Goal: Task Accomplishment & Management: Use online tool/utility

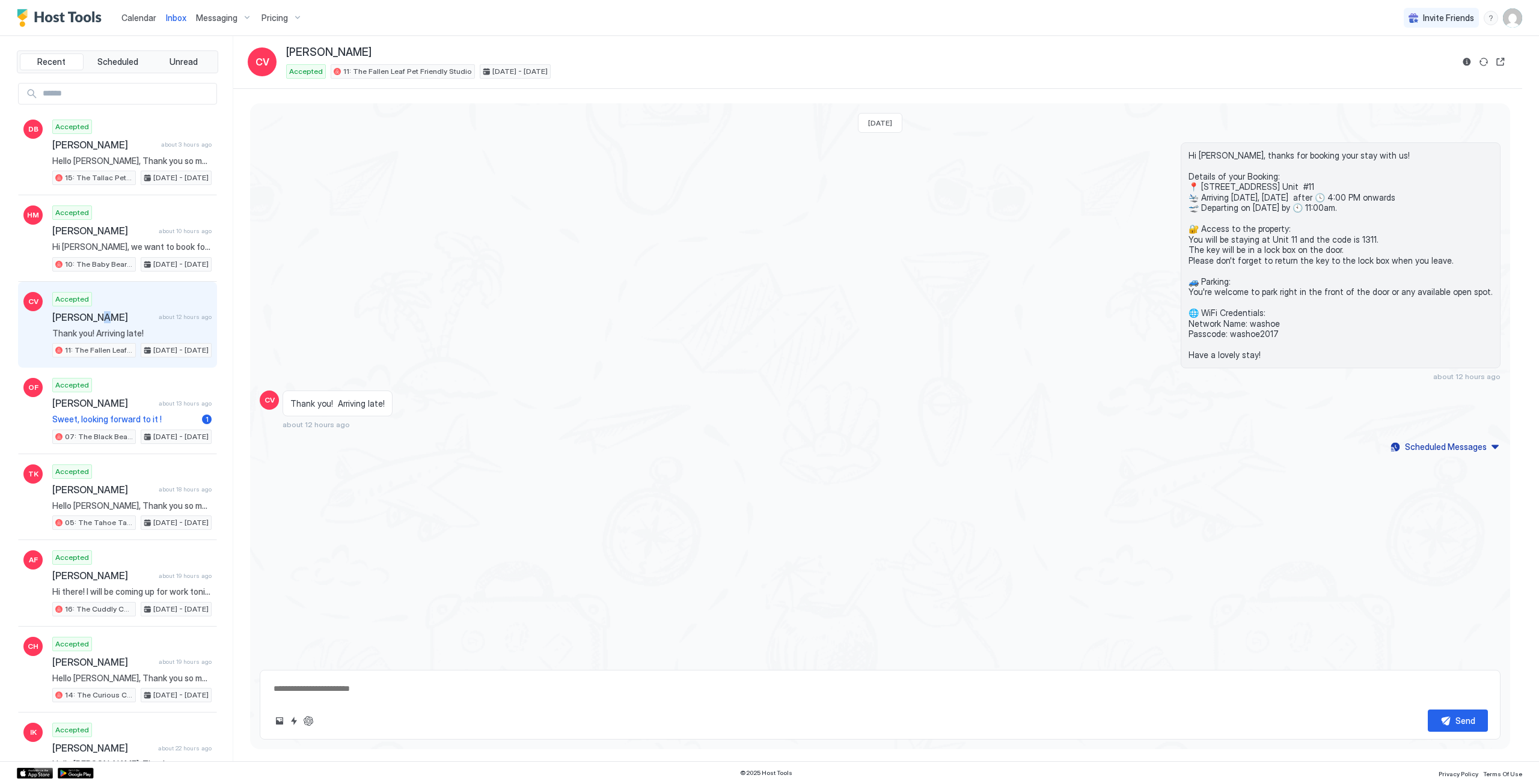
type textarea "*"
click at [170, 16] on span "Inbox" at bounding box center [175, 18] width 21 height 10
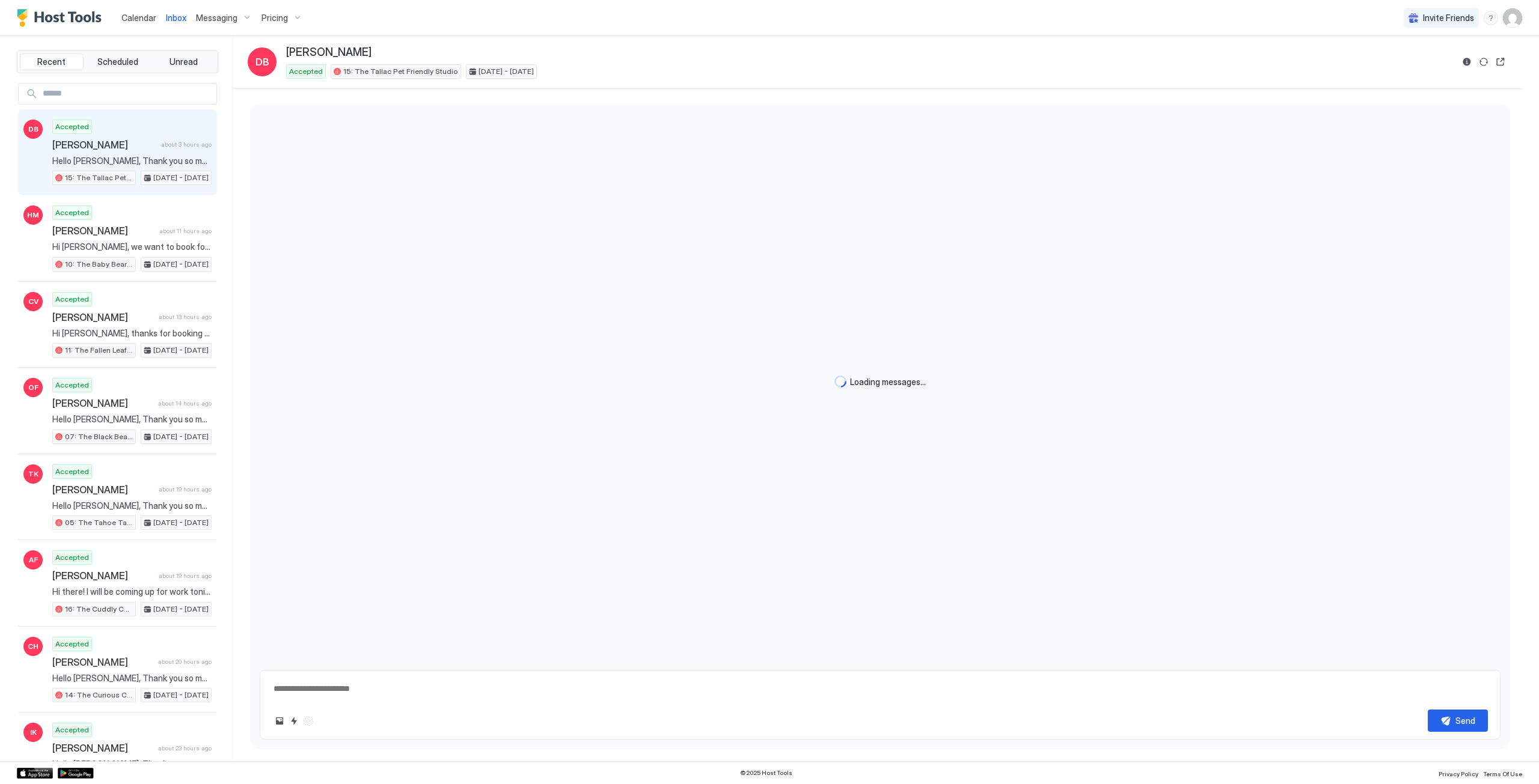
type textarea "*"
click at [141, 12] on link "Calendar" at bounding box center [139, 17] width 35 height 13
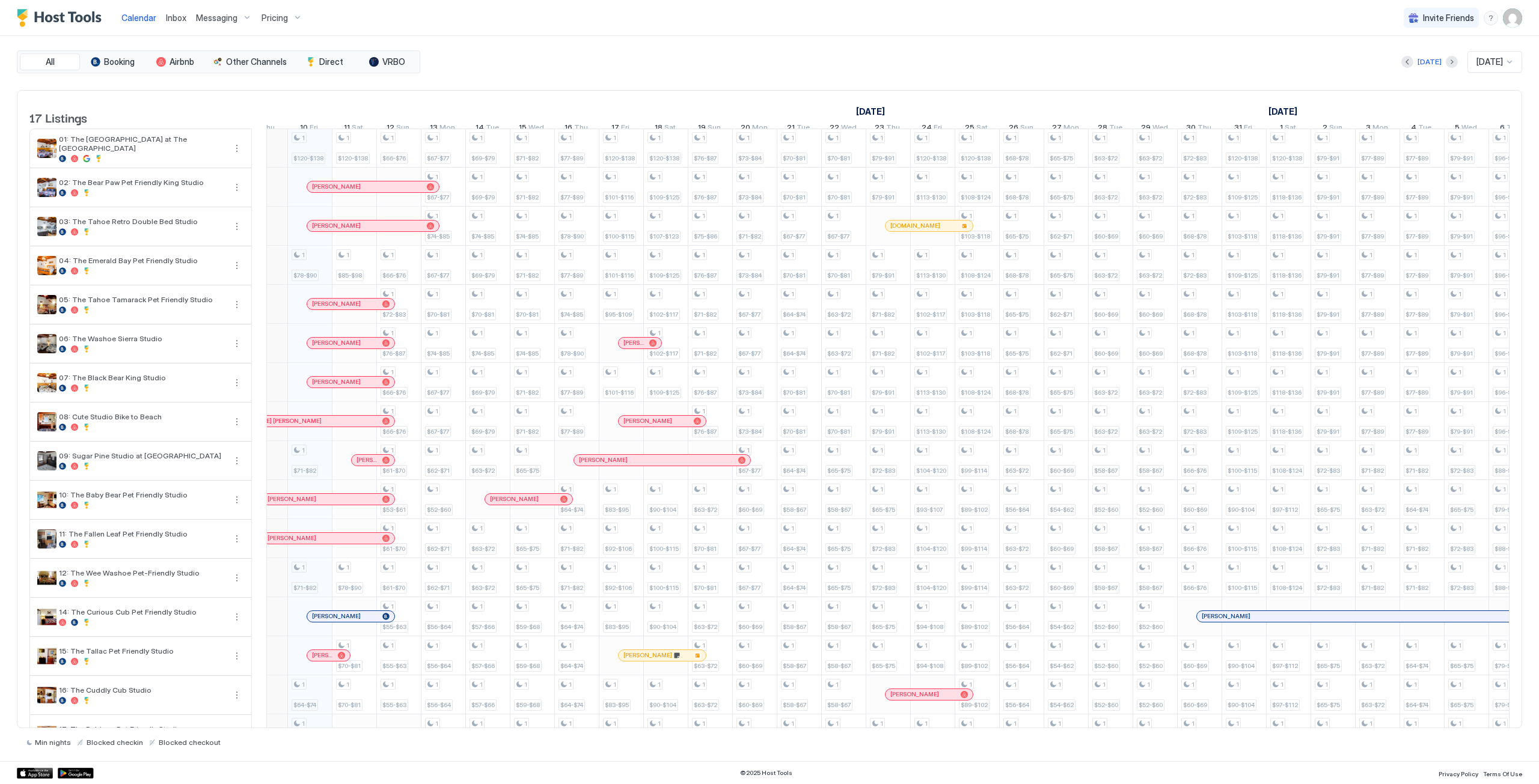
scroll to position [1, 646]
